Goal: Check status: Check status

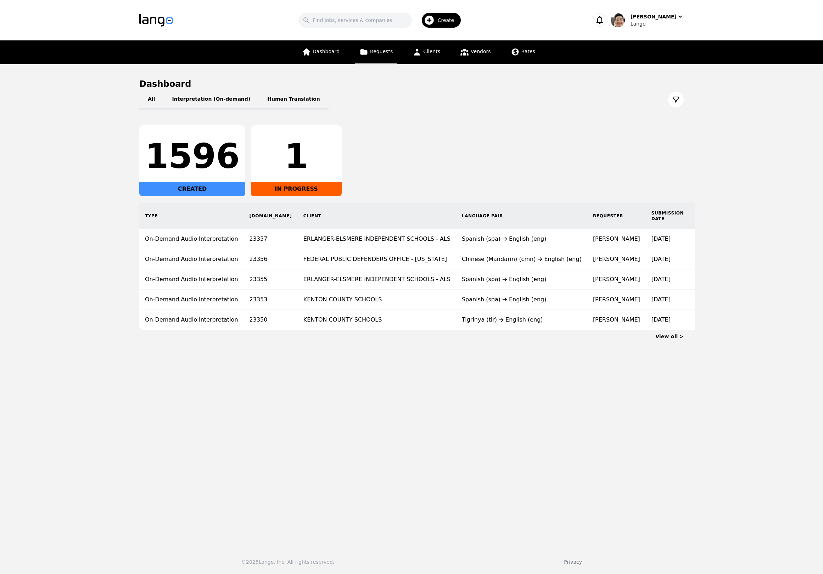
click at [387, 58] on link "Requests" at bounding box center [376, 52] width 42 height 24
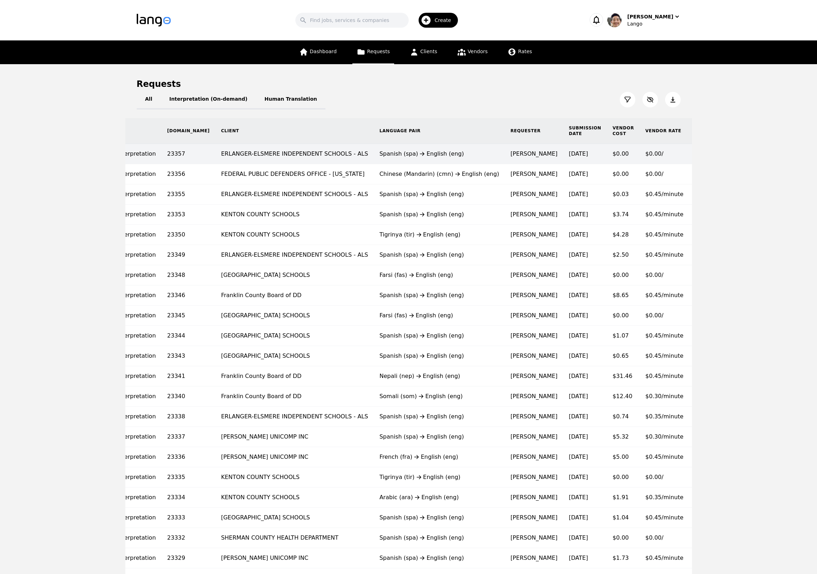
scroll to position [0, 91]
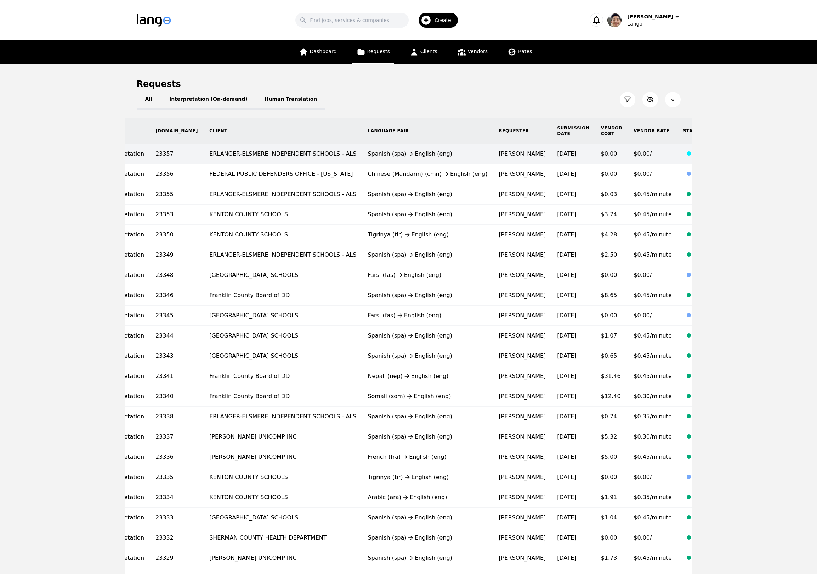
click at [552, 158] on td "[DATE]" at bounding box center [574, 154] width 44 height 20
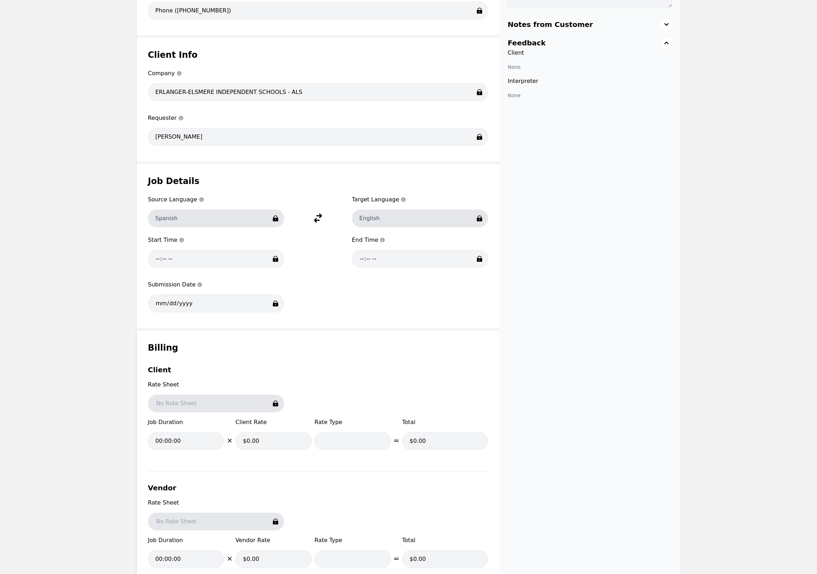
scroll to position [332, 0]
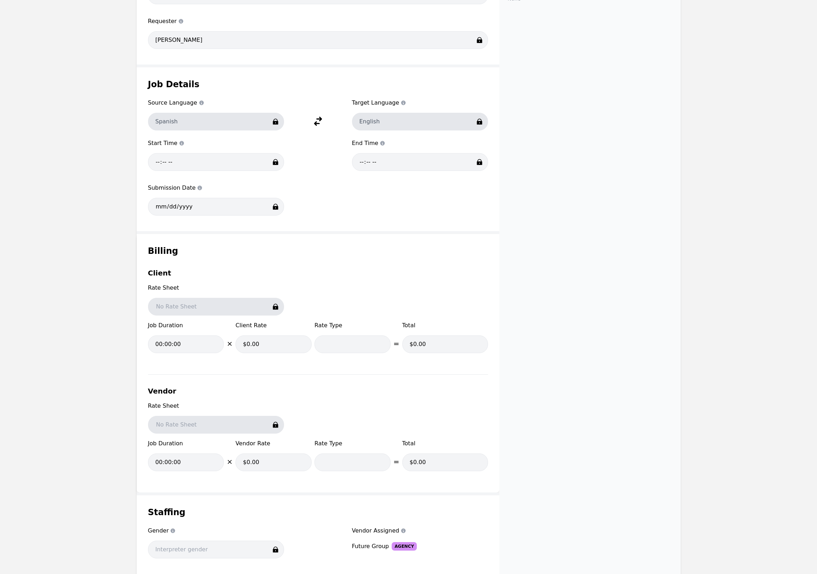
drag, startPoint x: 364, startPoint y: 287, endPoint x: 362, endPoint y: 282, distance: 5.3
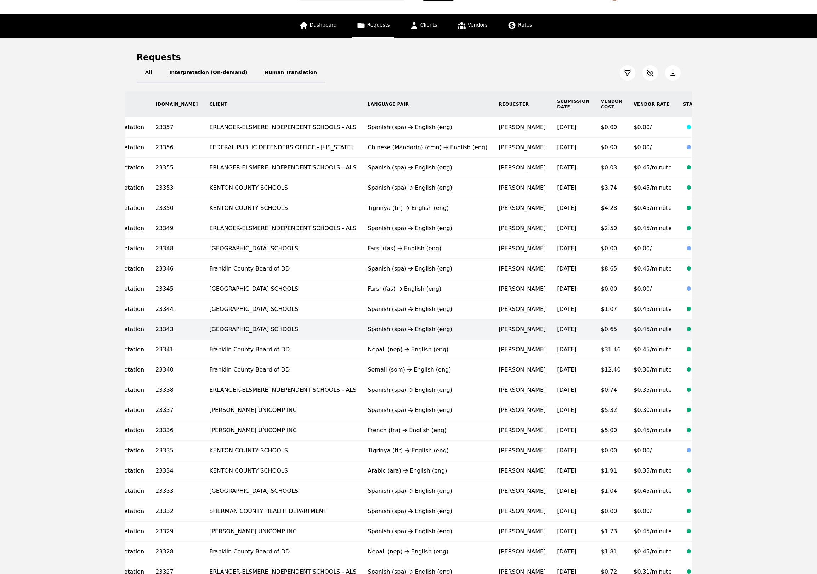
scroll to position [33, 0]
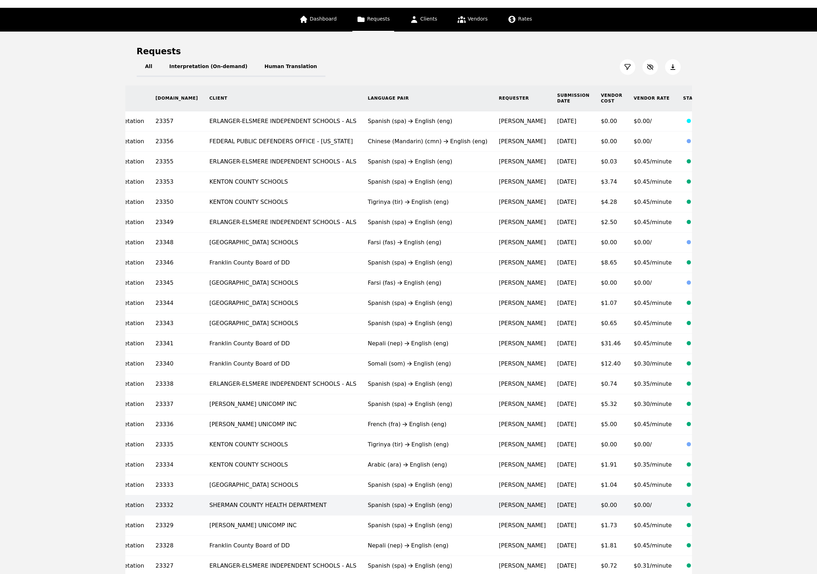
click at [552, 505] on td "[DATE]" at bounding box center [574, 505] width 44 height 20
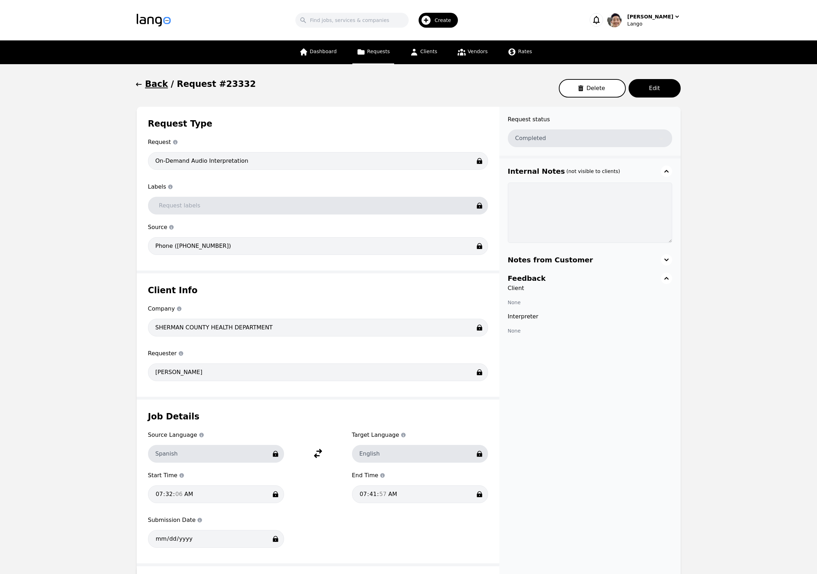
drag, startPoint x: 632, startPoint y: 261, endPoint x: 633, endPoint y: 250, distance: 11.0
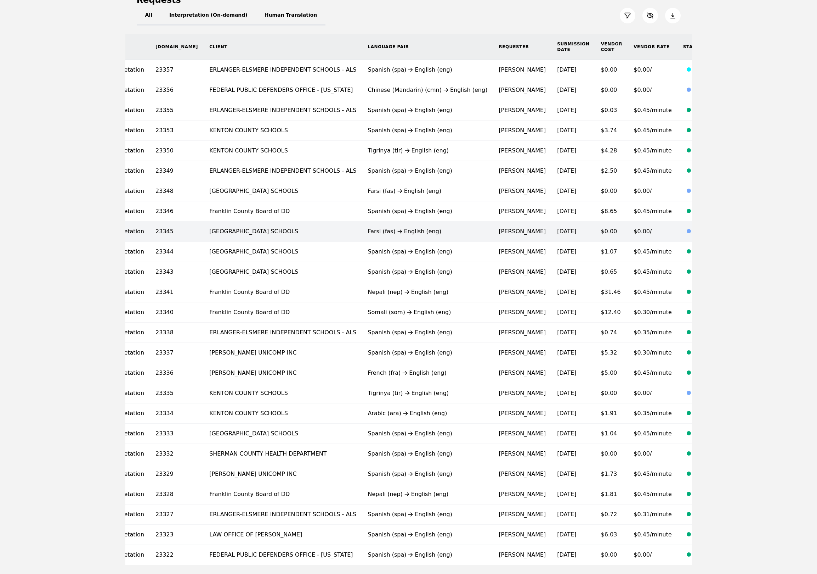
scroll to position [116, 0]
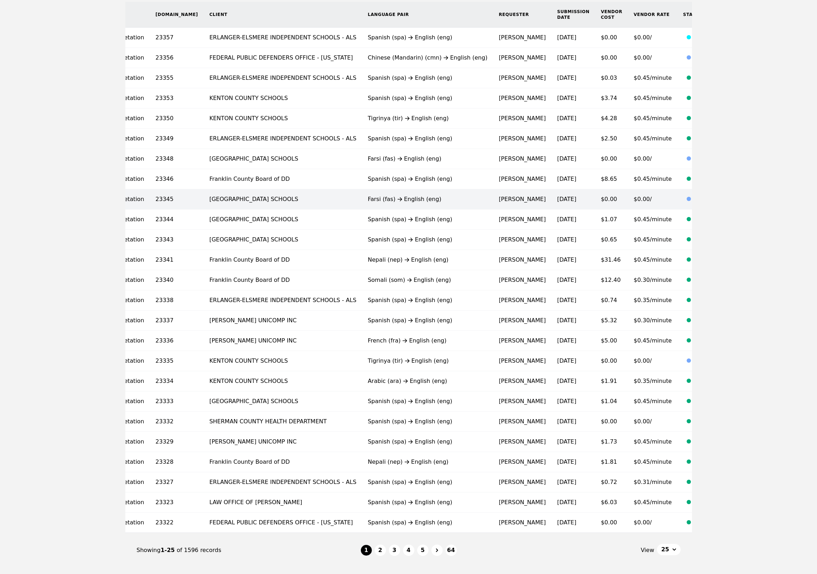
click at [695, 197] on div "Canceled" at bounding box center [710, 199] width 31 height 9
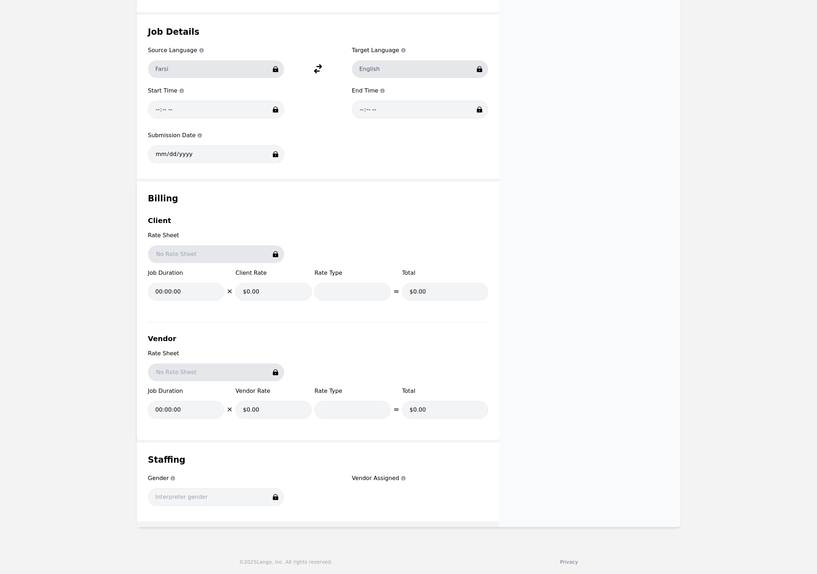
scroll to position [139, 0]
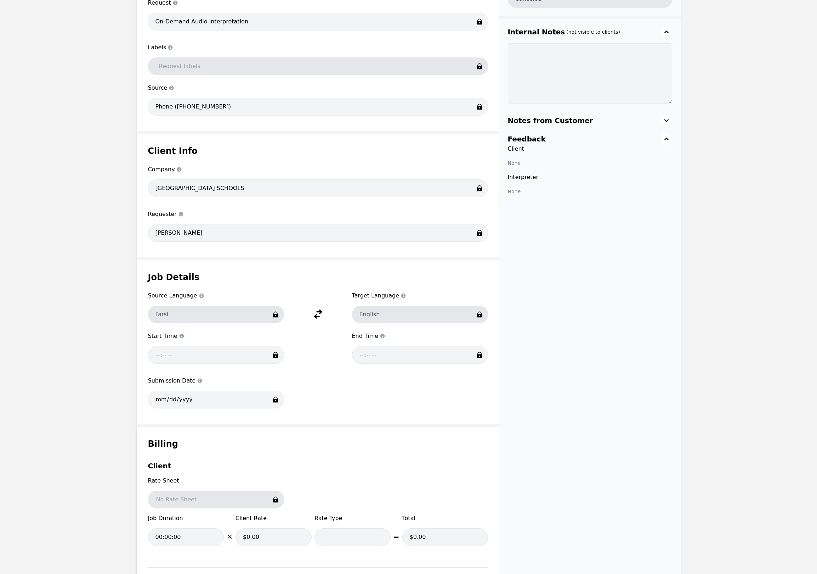
click at [687, 368] on main "Back / Request #23345 Delete Edit Request Type Request Request type On-Demand A…" at bounding box center [408, 355] width 817 height 861
drag, startPoint x: 719, startPoint y: 274, endPoint x: 785, endPoint y: 168, distance: 125.3
click at [719, 273] on main "Back / Request #23345 Delete Edit Request Type Request Request type On-Demand A…" at bounding box center [408, 355] width 817 height 861
click at [768, 137] on main "Back / Request #23345 Delete Edit Request Type Request Request type On-Demand A…" at bounding box center [408, 355] width 817 height 861
